Goal: Task Accomplishment & Management: Complete application form

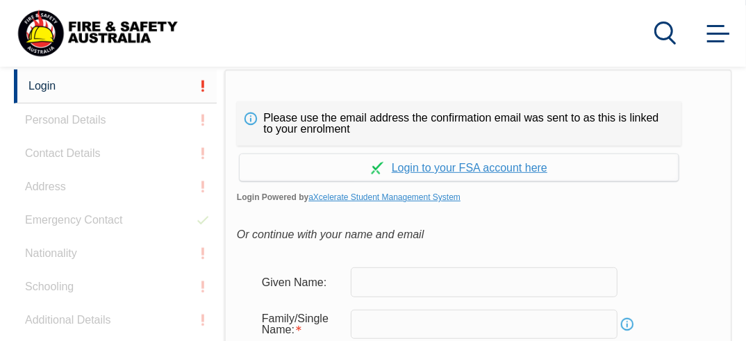
scroll to position [351, 0]
click at [512, 166] on link "Continue with aXcelerate" at bounding box center [459, 166] width 439 height 27
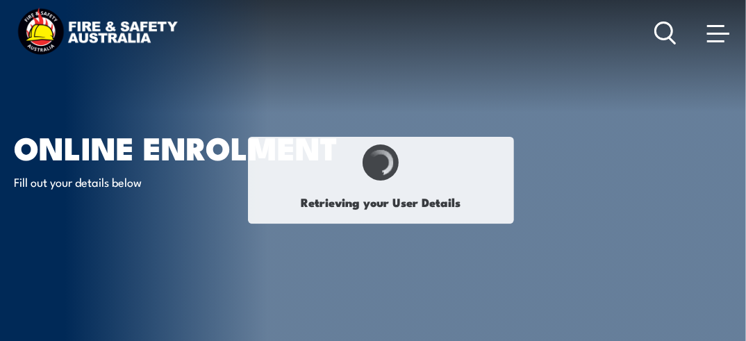
type input "Indra"
type input "Astuty"
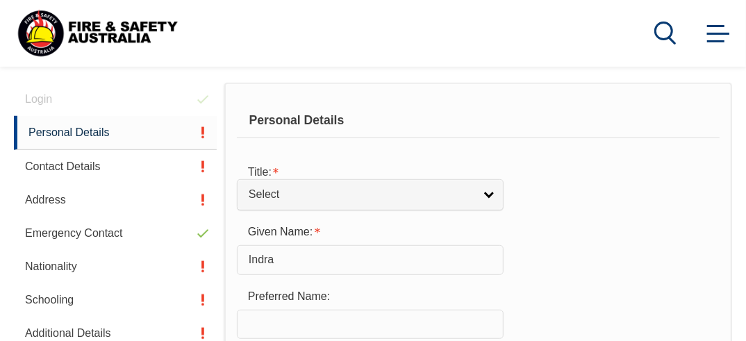
scroll to position [367, 0]
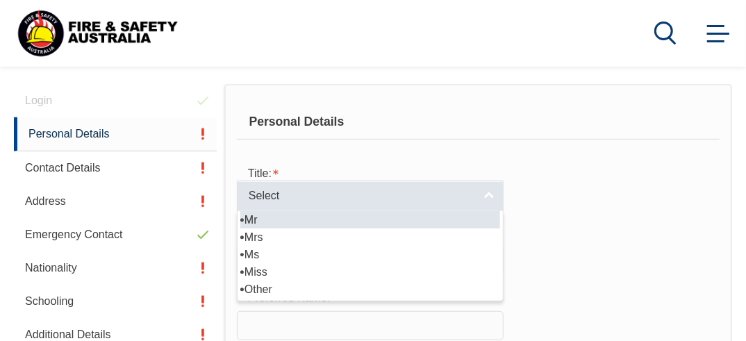
click at [485, 197] on link "Select" at bounding box center [370, 196] width 267 height 31
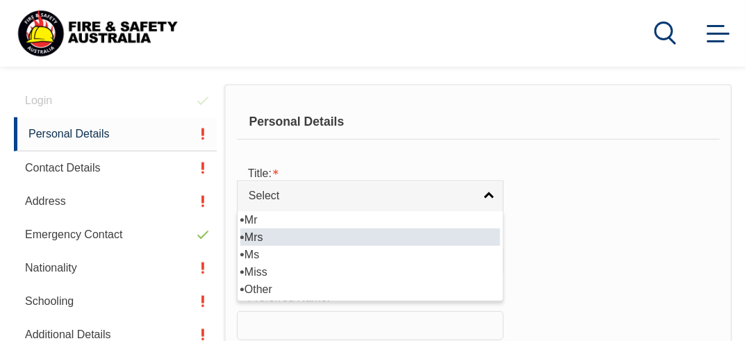
click at [345, 240] on li "Mrs" at bounding box center [370, 236] width 260 height 17
select select "Mrs"
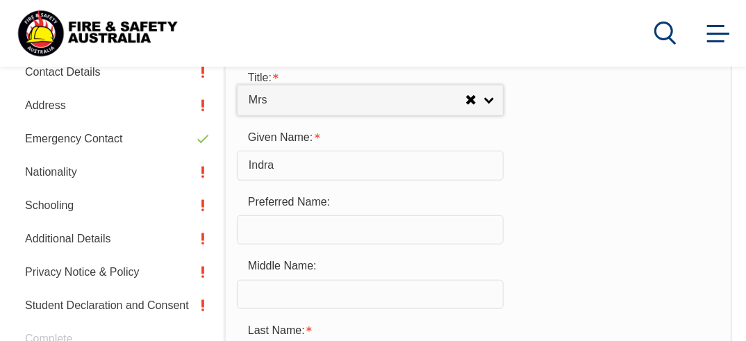
scroll to position [464, 0]
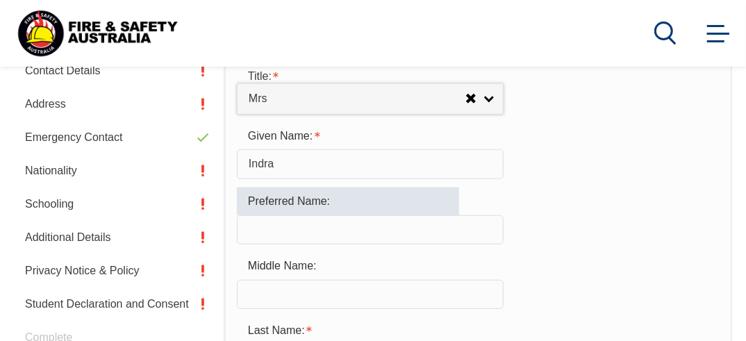
click at [424, 222] on input "text" at bounding box center [370, 229] width 267 height 29
type input "Indra"
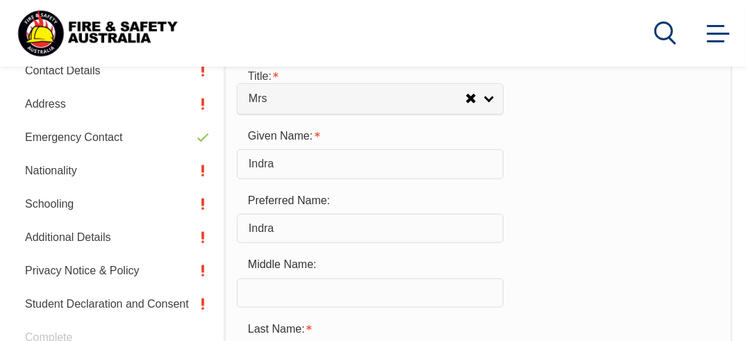
click at [633, 210] on div "Preferred Name: [PERSON_NAME]" at bounding box center [478, 215] width 483 height 56
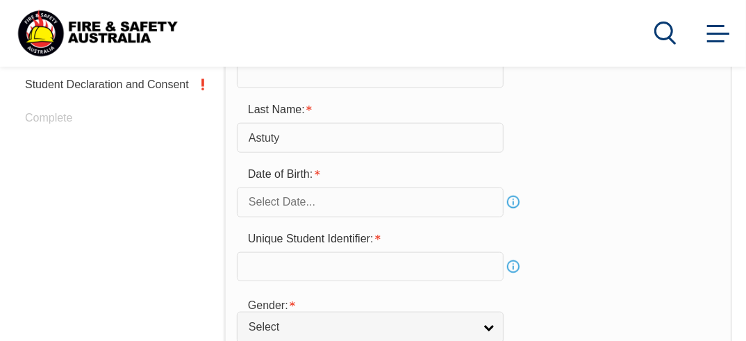
scroll to position [685, 0]
click at [481, 194] on input "text" at bounding box center [370, 200] width 267 height 29
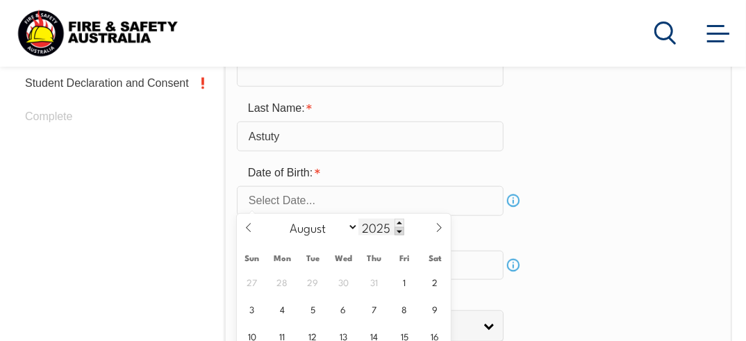
click at [395, 231] on span at bounding box center [399, 231] width 10 height 8
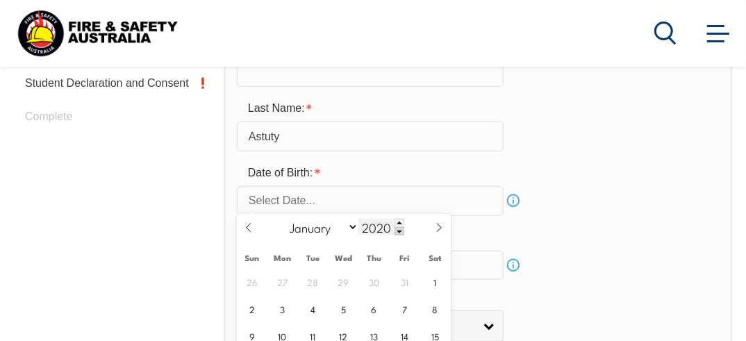
click at [395, 231] on span at bounding box center [399, 231] width 10 height 8
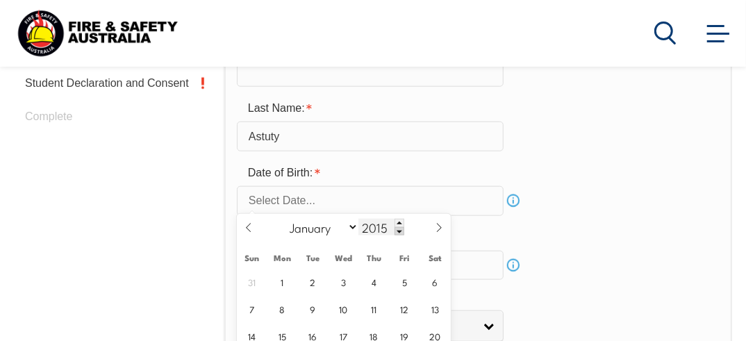
click at [395, 231] on span at bounding box center [399, 231] width 10 height 8
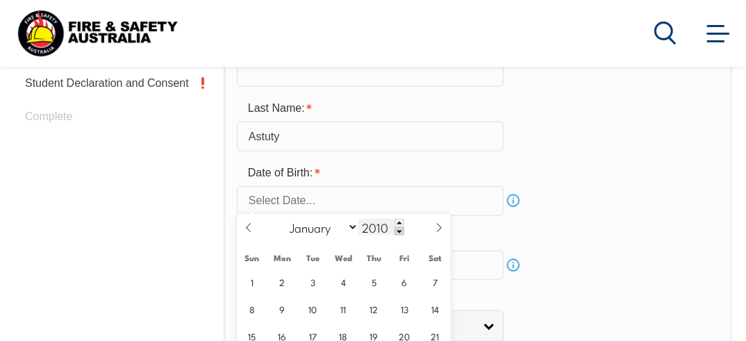
click at [395, 231] on span at bounding box center [399, 231] width 10 height 8
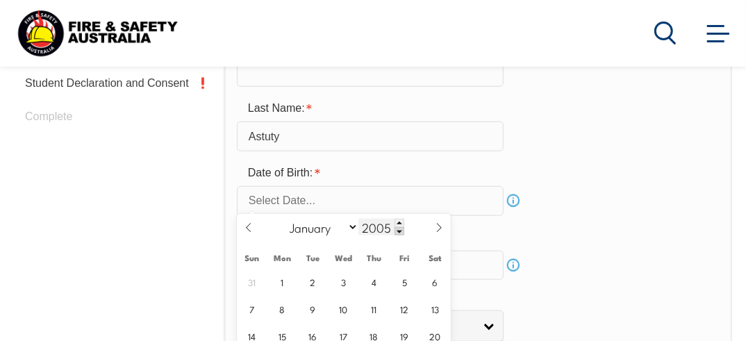
click at [395, 231] on span at bounding box center [399, 231] width 10 height 8
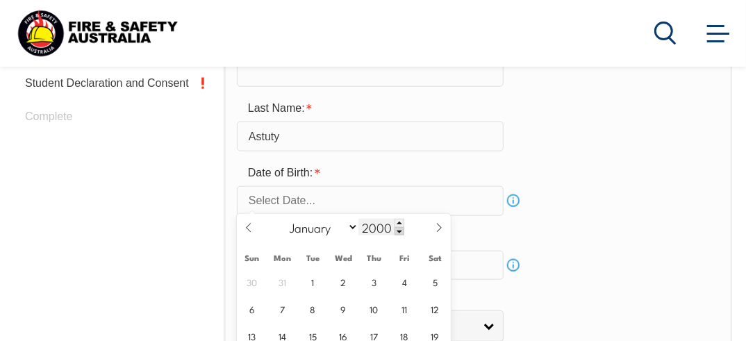
click at [395, 231] on span at bounding box center [399, 231] width 10 height 8
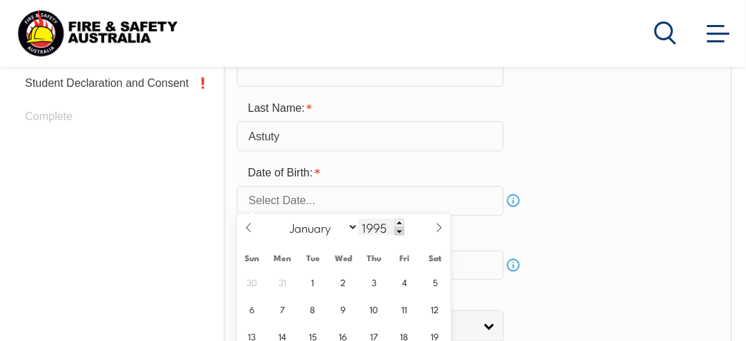
click at [395, 231] on span at bounding box center [399, 231] width 10 height 8
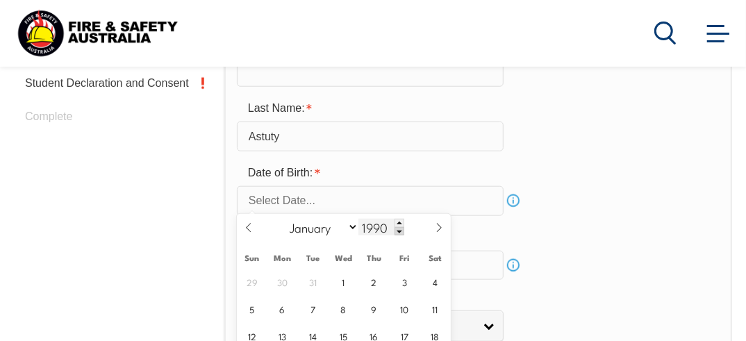
click at [395, 231] on span at bounding box center [399, 231] width 10 height 8
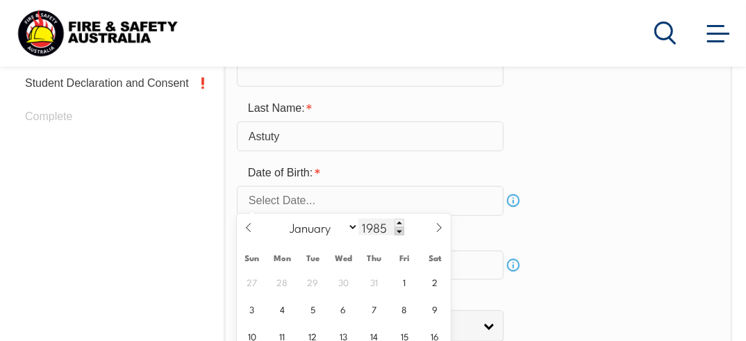
click at [395, 231] on span at bounding box center [399, 231] width 10 height 8
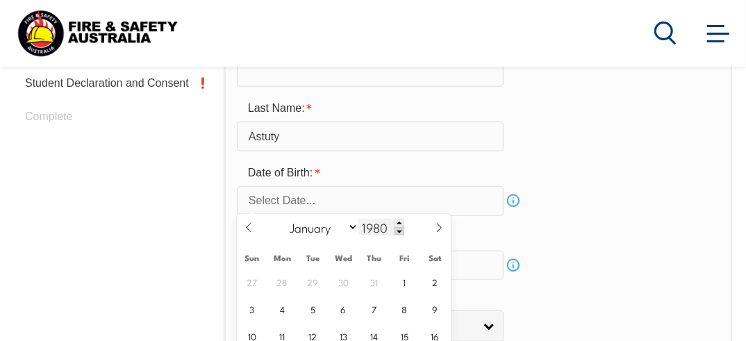
click at [395, 231] on span at bounding box center [399, 231] width 10 height 8
type input "1978"
click at [356, 228] on select "January February March April May June July August September October November De…" at bounding box center [321, 227] width 76 height 18
select select "6"
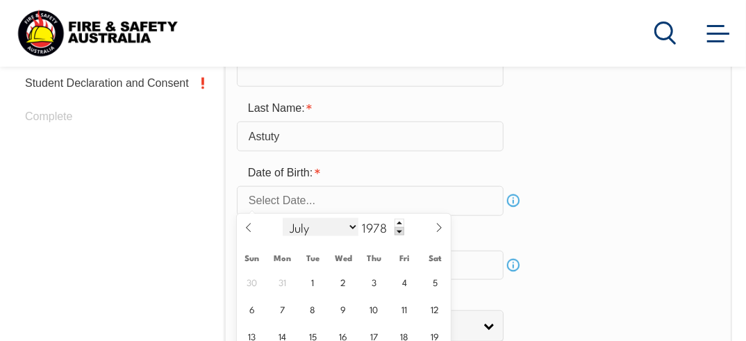
click at [283, 218] on select "January February March April May June July August September October November De…" at bounding box center [321, 227] width 76 height 18
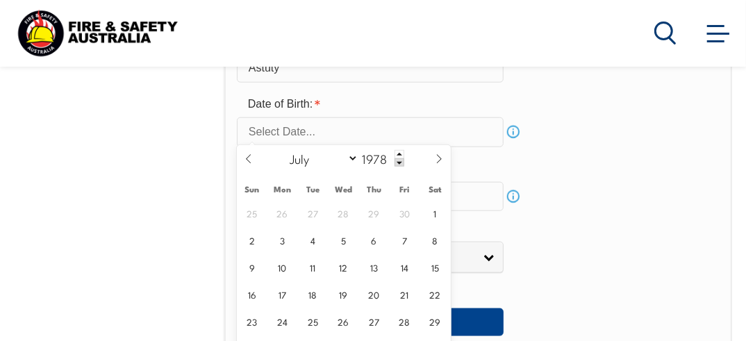
scroll to position [754, 0]
click at [431, 299] on span "22" at bounding box center [434, 293] width 27 height 27
type input "[DATE]"
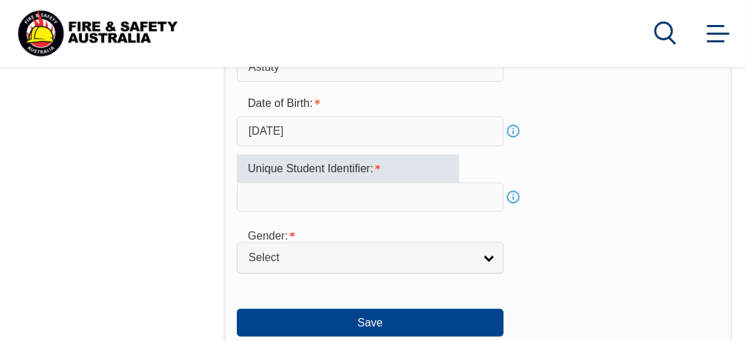
click at [473, 195] on input "text" at bounding box center [370, 197] width 267 height 29
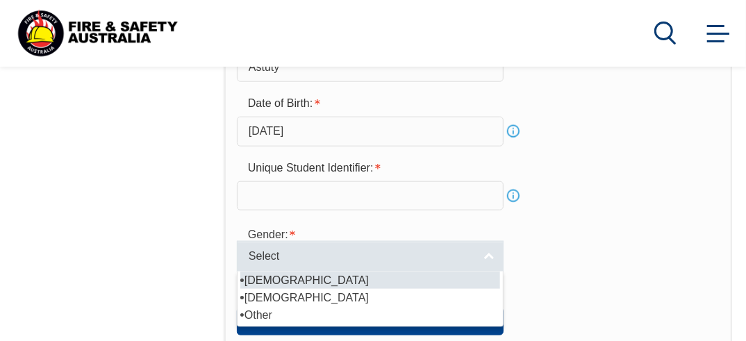
click at [490, 254] on link "Select" at bounding box center [370, 256] width 267 height 31
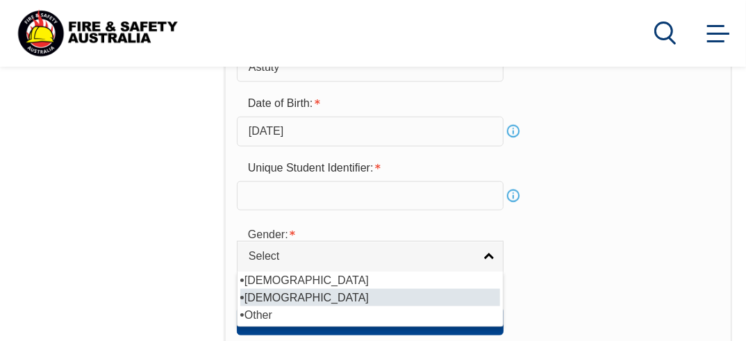
click at [439, 289] on li "[DEMOGRAPHIC_DATA]" at bounding box center [370, 297] width 260 height 17
select select "F"
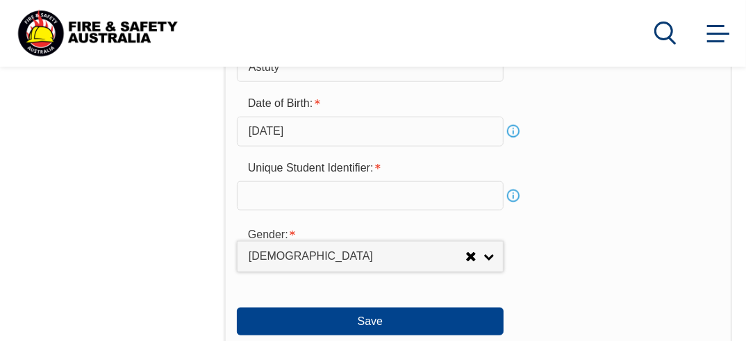
click at [587, 242] on div "Gender: [DEMOGRAPHIC_DATA] [DEMOGRAPHIC_DATA] Other [DEMOGRAPHIC_DATA] [DEMOGRA…" at bounding box center [478, 245] width 483 height 53
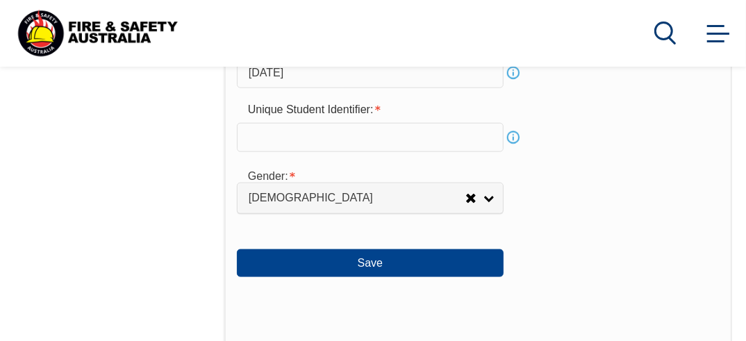
scroll to position [985, 0]
